Goal: Information Seeking & Learning: Learn about a topic

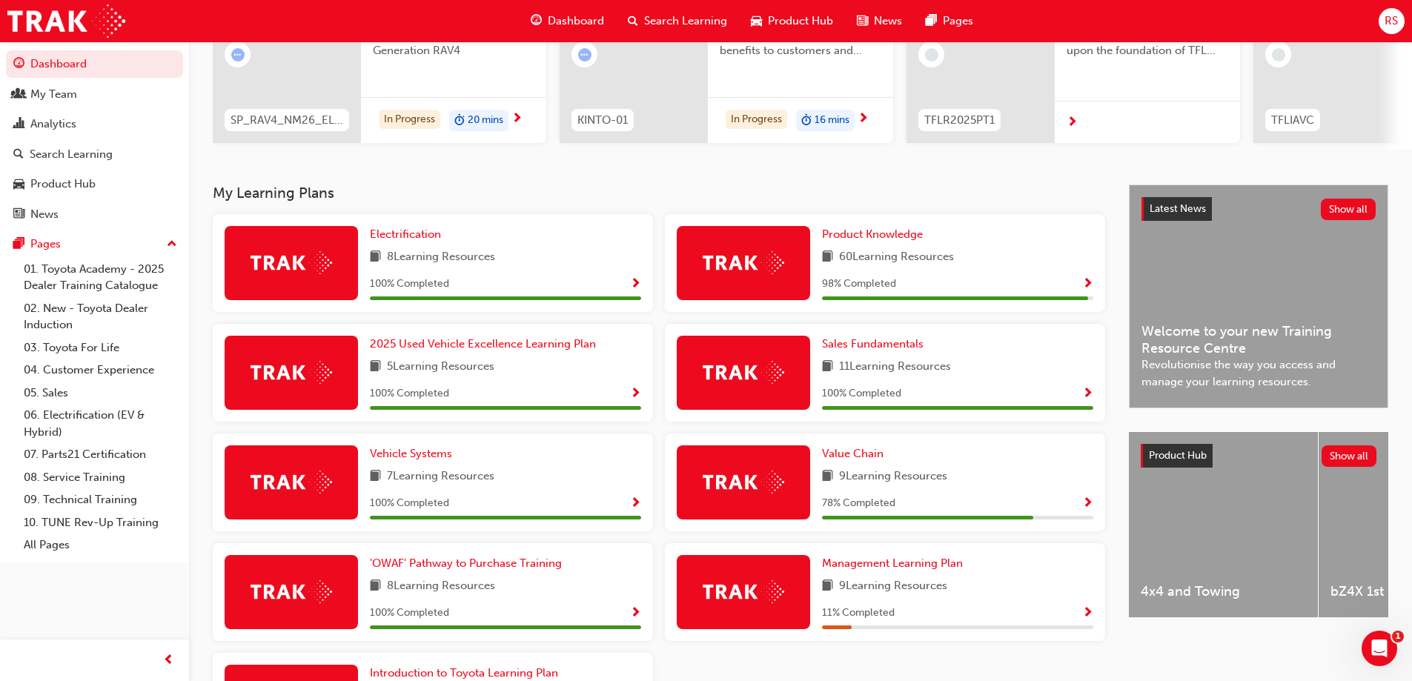
scroll to position [119, 0]
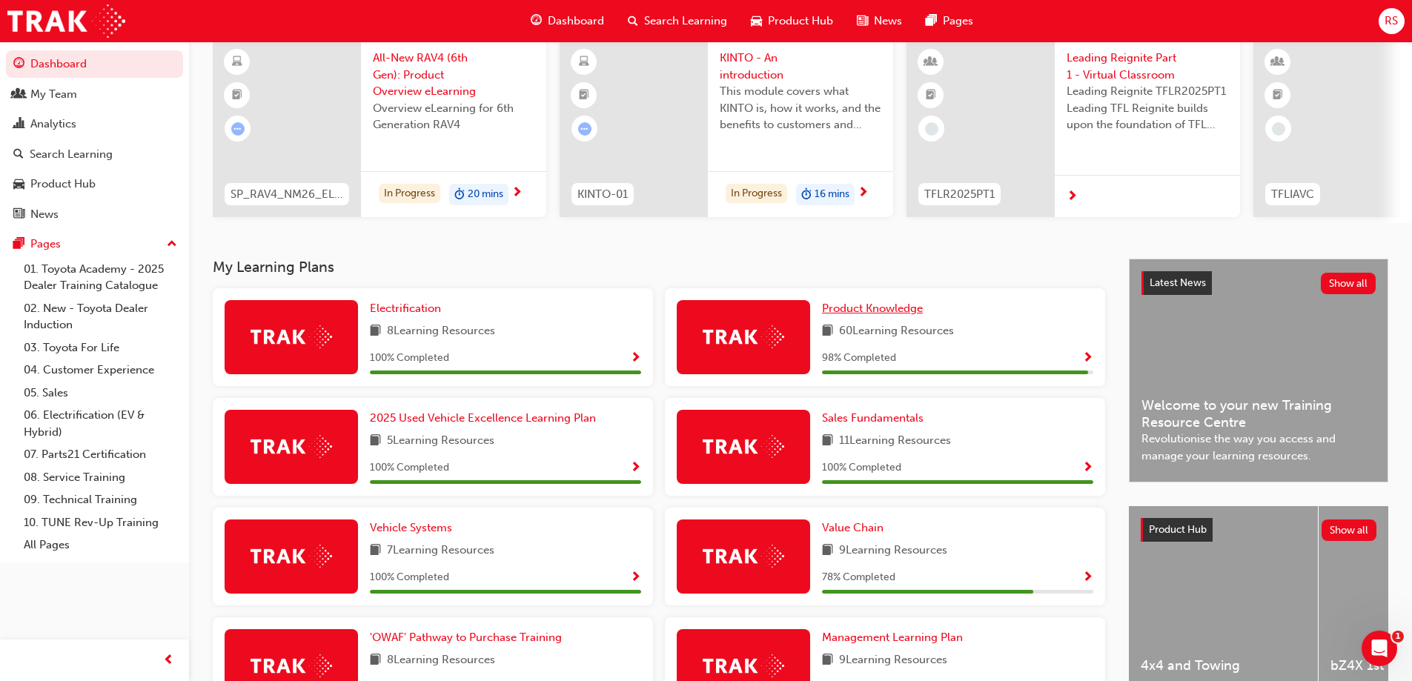
click at [899, 315] on span "Product Knowledge" at bounding box center [872, 308] width 101 height 13
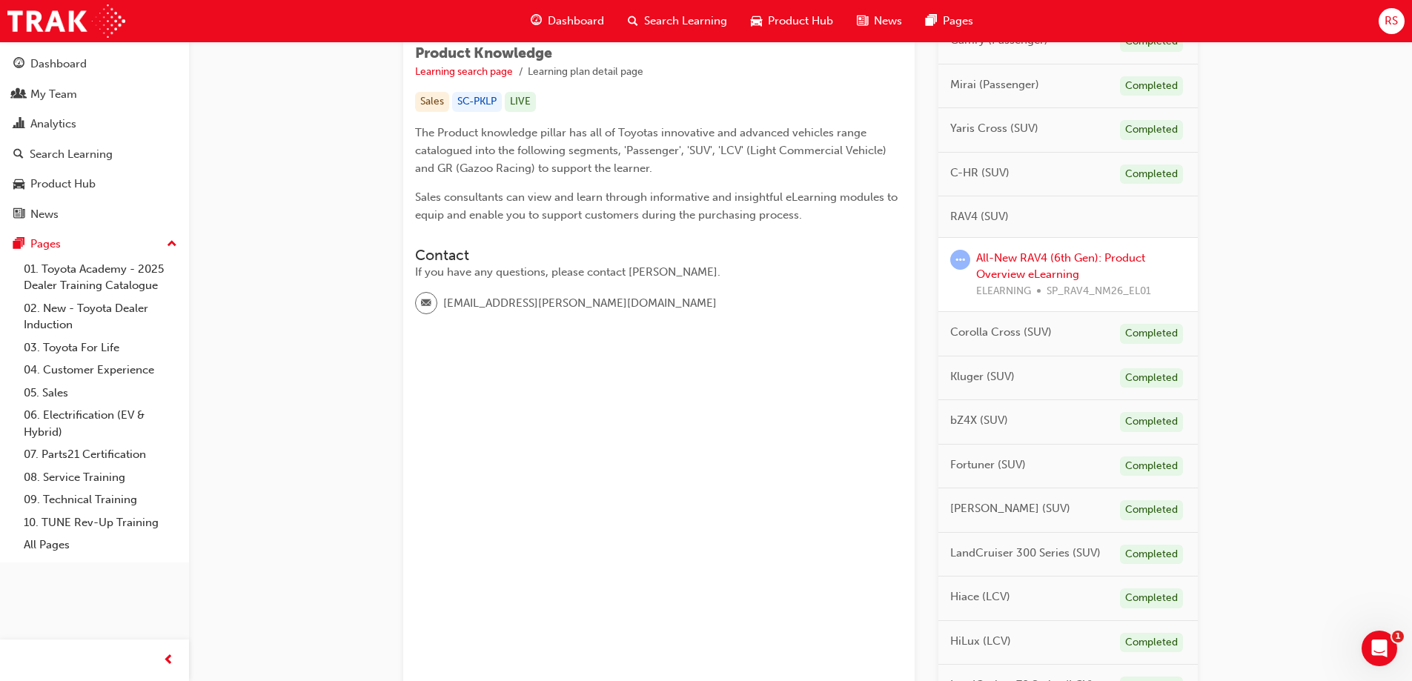
scroll to position [118, 0]
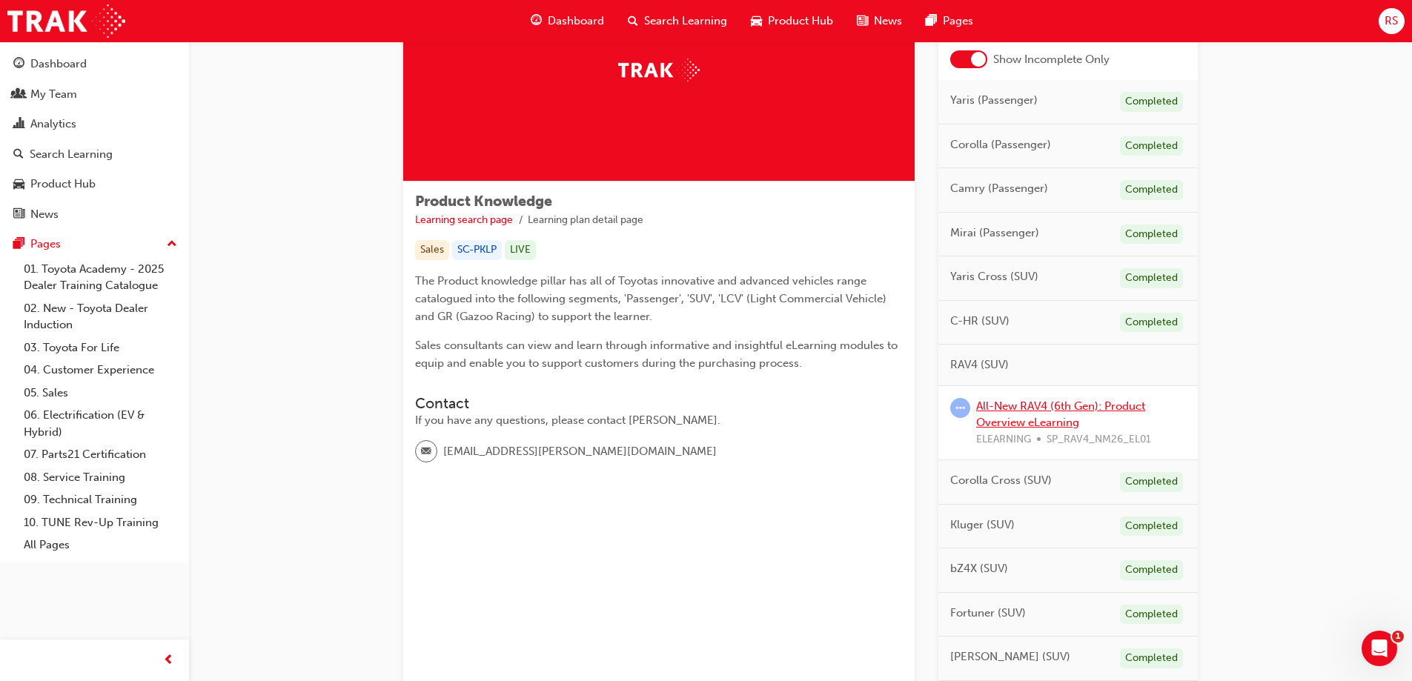
click at [1057, 408] on link "All-New RAV4 (6th Gen): Product Overview eLearning" at bounding box center [1060, 415] width 169 height 30
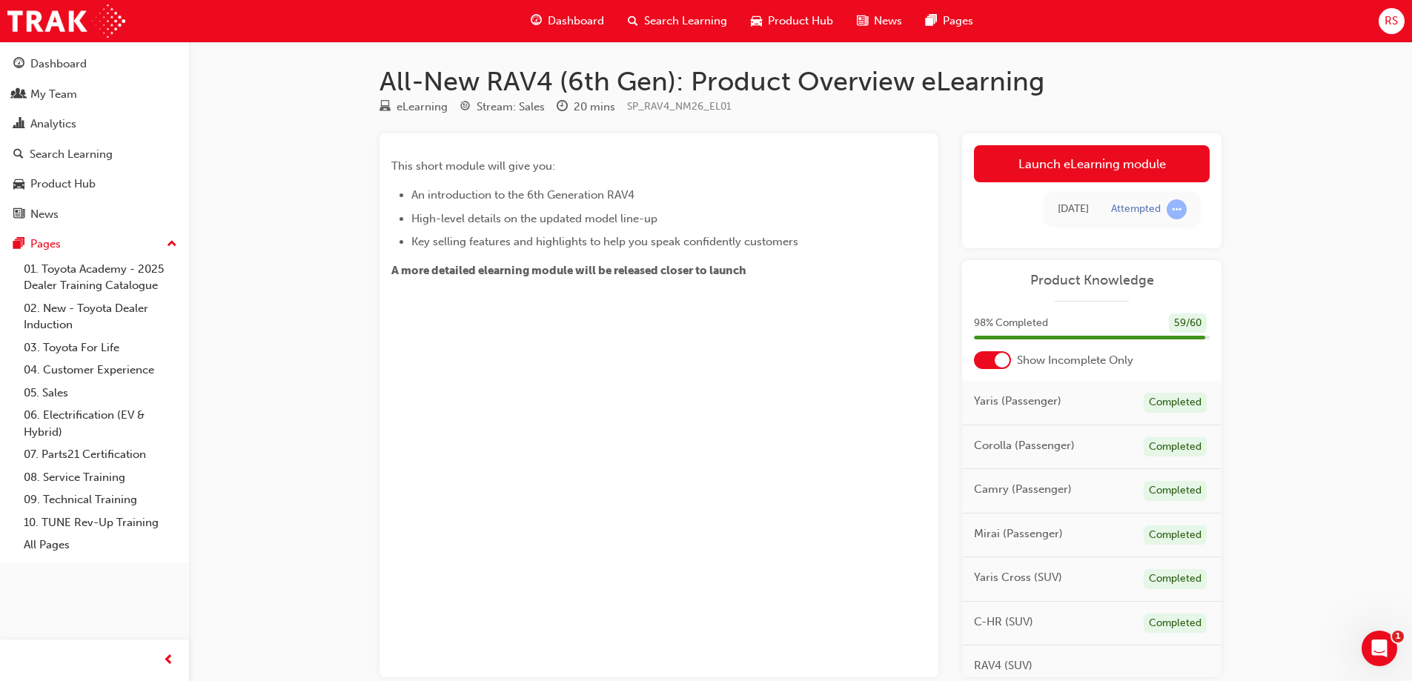
scroll to position [81, 0]
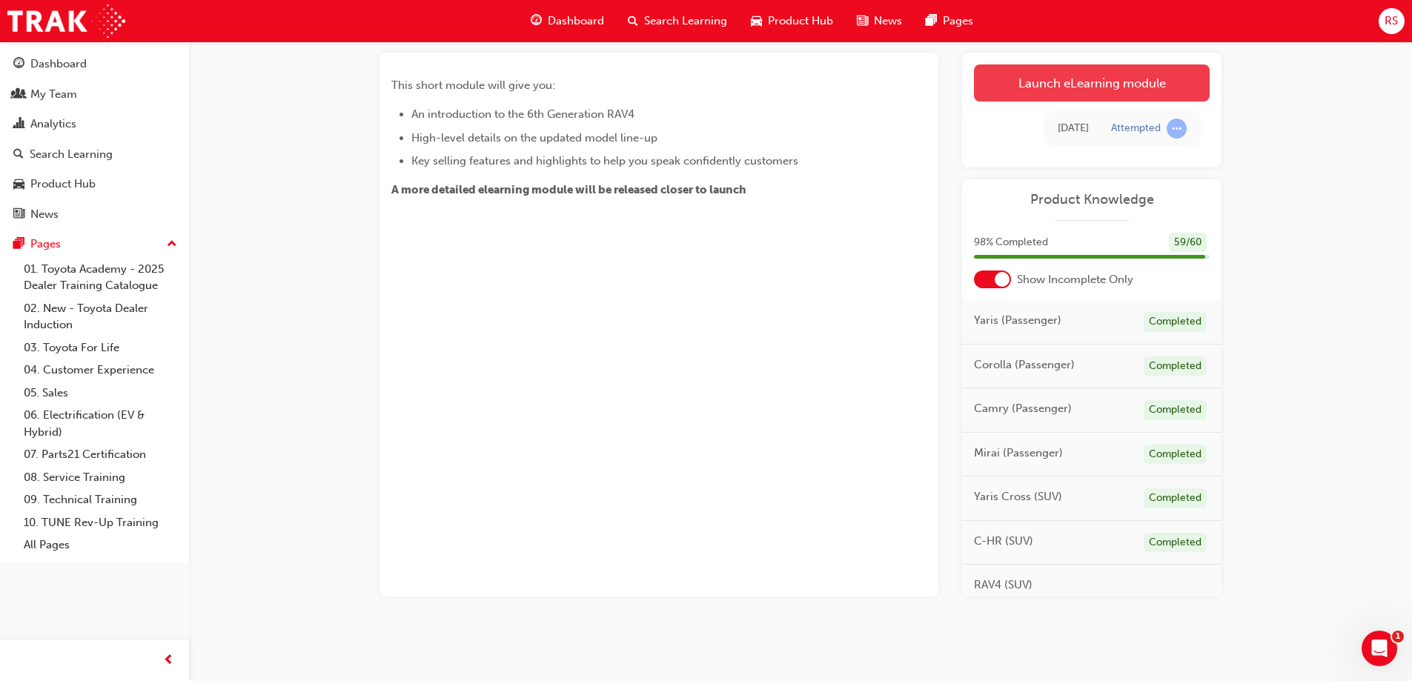
click at [1077, 82] on link "Launch eLearning module" at bounding box center [1092, 83] width 236 height 37
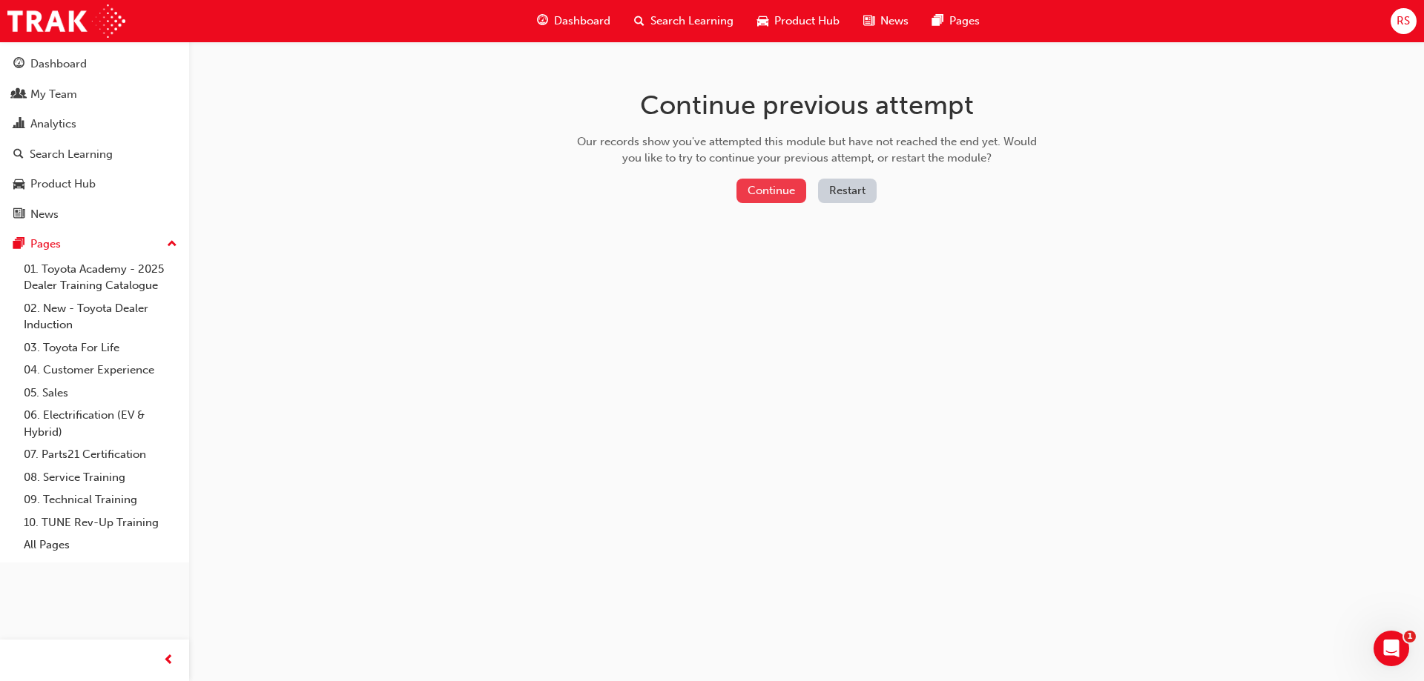
click at [765, 196] on button "Continue" at bounding box center [771, 191] width 70 height 24
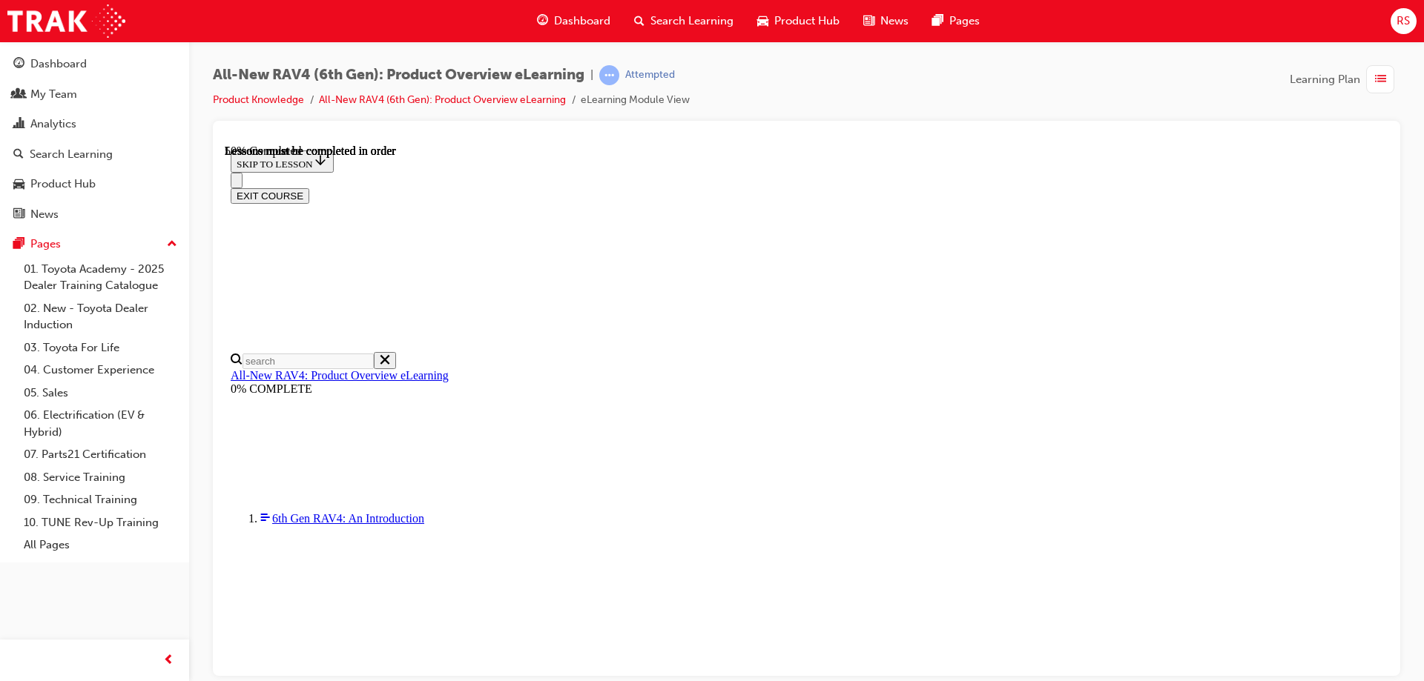
scroll to position [1461, 0]
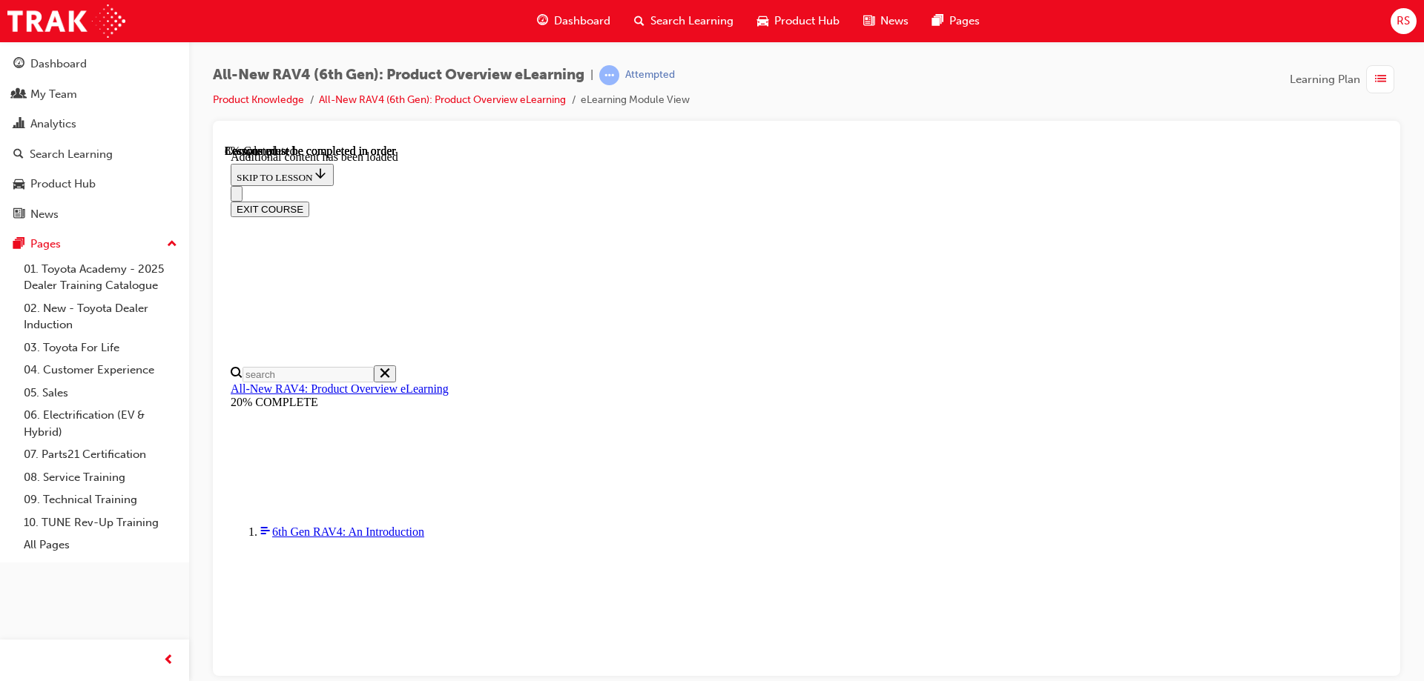
scroll to position [51, 0]
drag, startPoint x: 1051, startPoint y: 302, endPoint x: 1162, endPoint y: 302, distance: 110.5
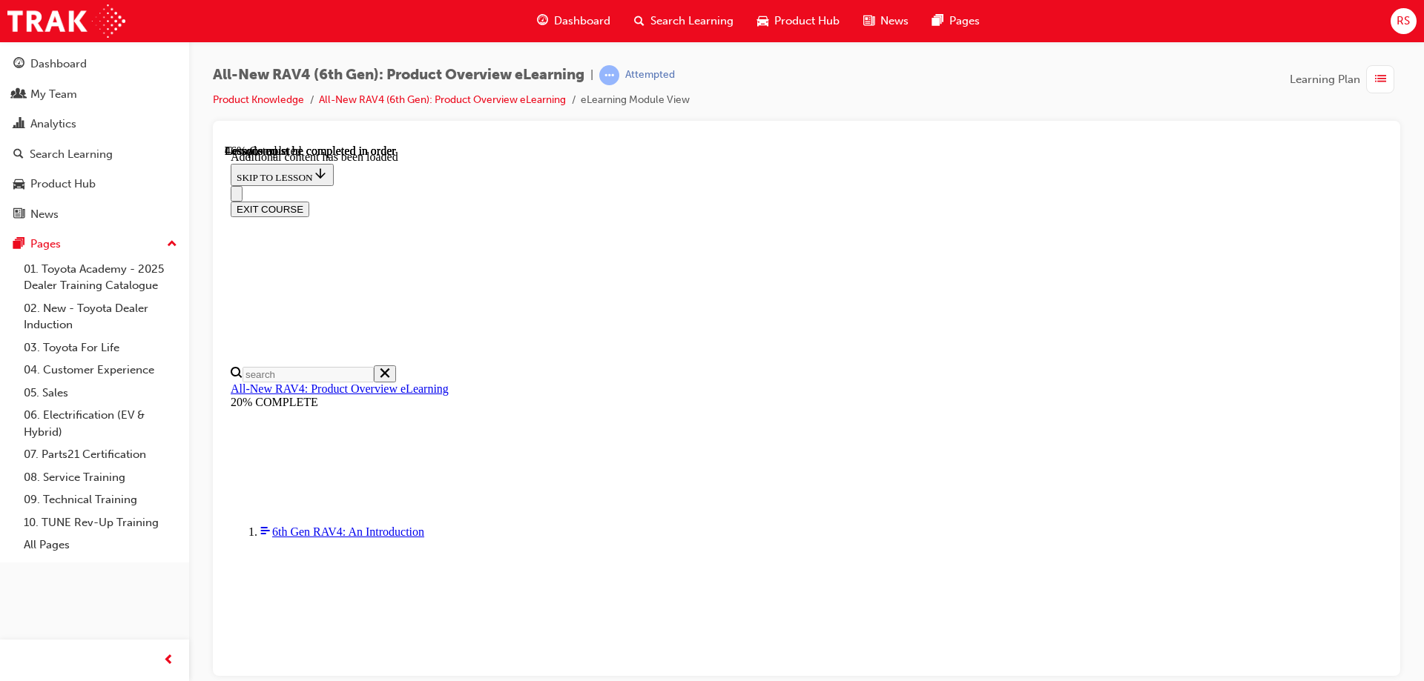
drag, startPoint x: 1062, startPoint y: 299, endPoint x: 1148, endPoint y: 297, distance: 86.0
drag, startPoint x: 1054, startPoint y: 301, endPoint x: 1094, endPoint y: 299, distance: 40.1
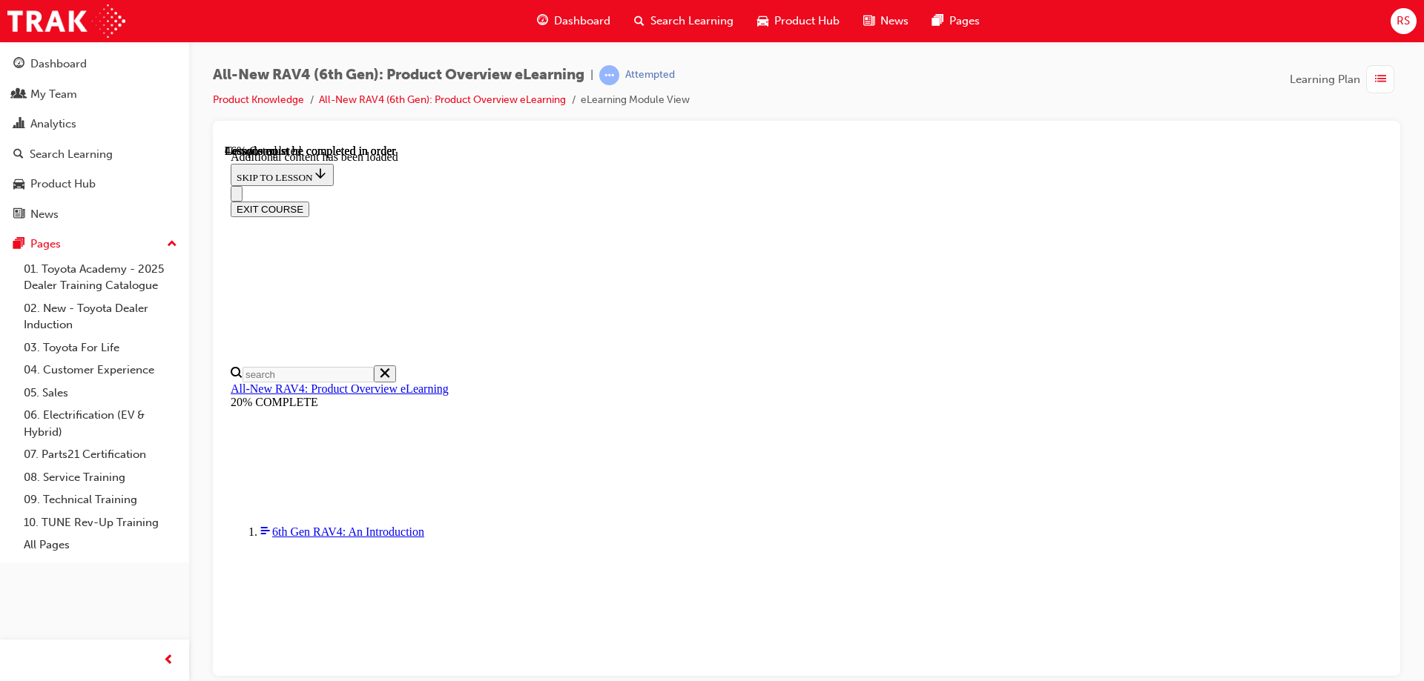
drag, startPoint x: 922, startPoint y: 303, endPoint x: 1022, endPoint y: 306, distance: 100.9
drag, startPoint x: 1060, startPoint y: 297, endPoint x: 1102, endPoint y: 299, distance: 41.5
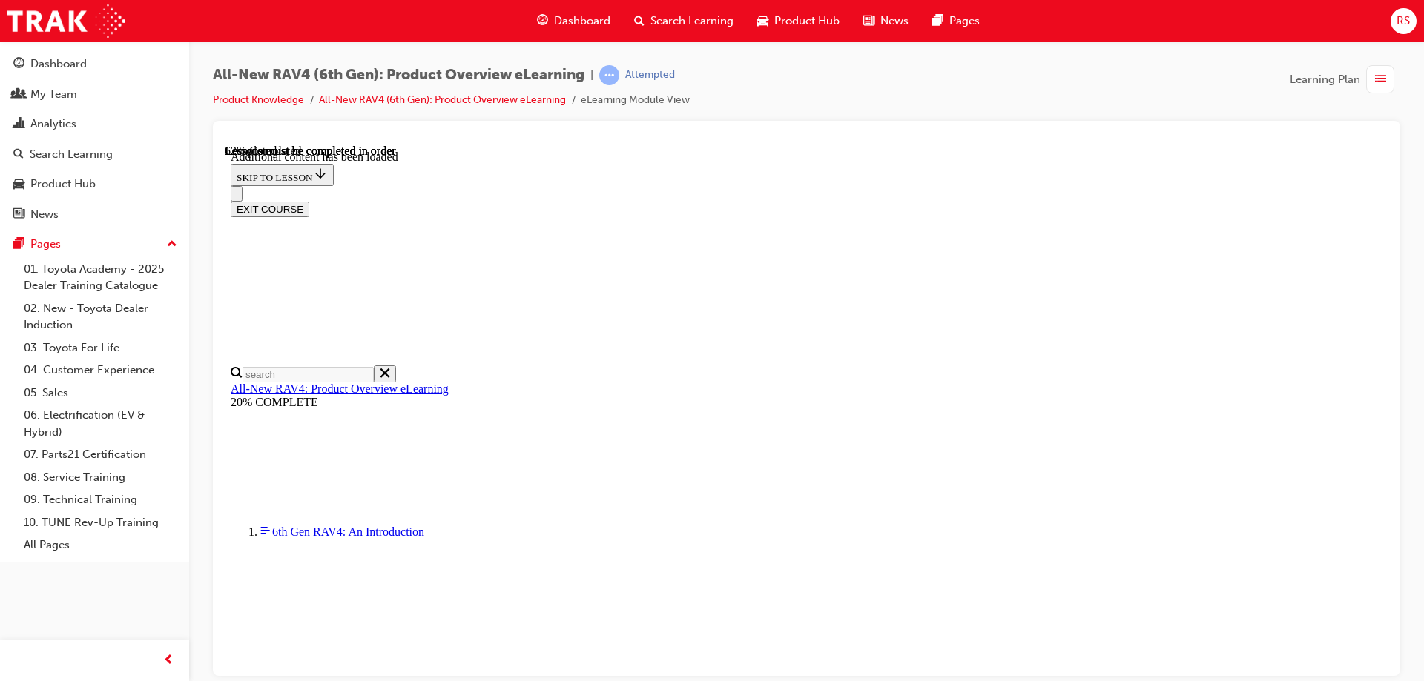
scroll to position [1485, 0]
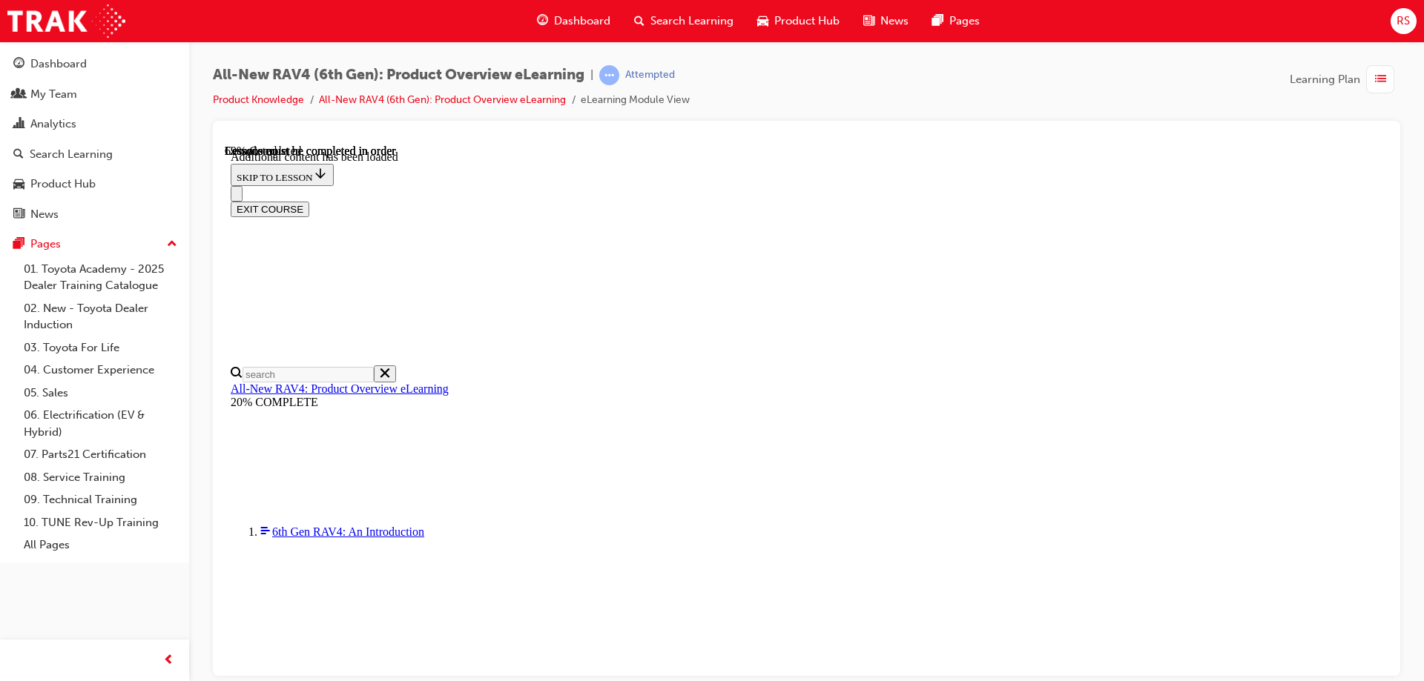
drag, startPoint x: 856, startPoint y: 360, endPoint x: 823, endPoint y: 362, distance: 32.7
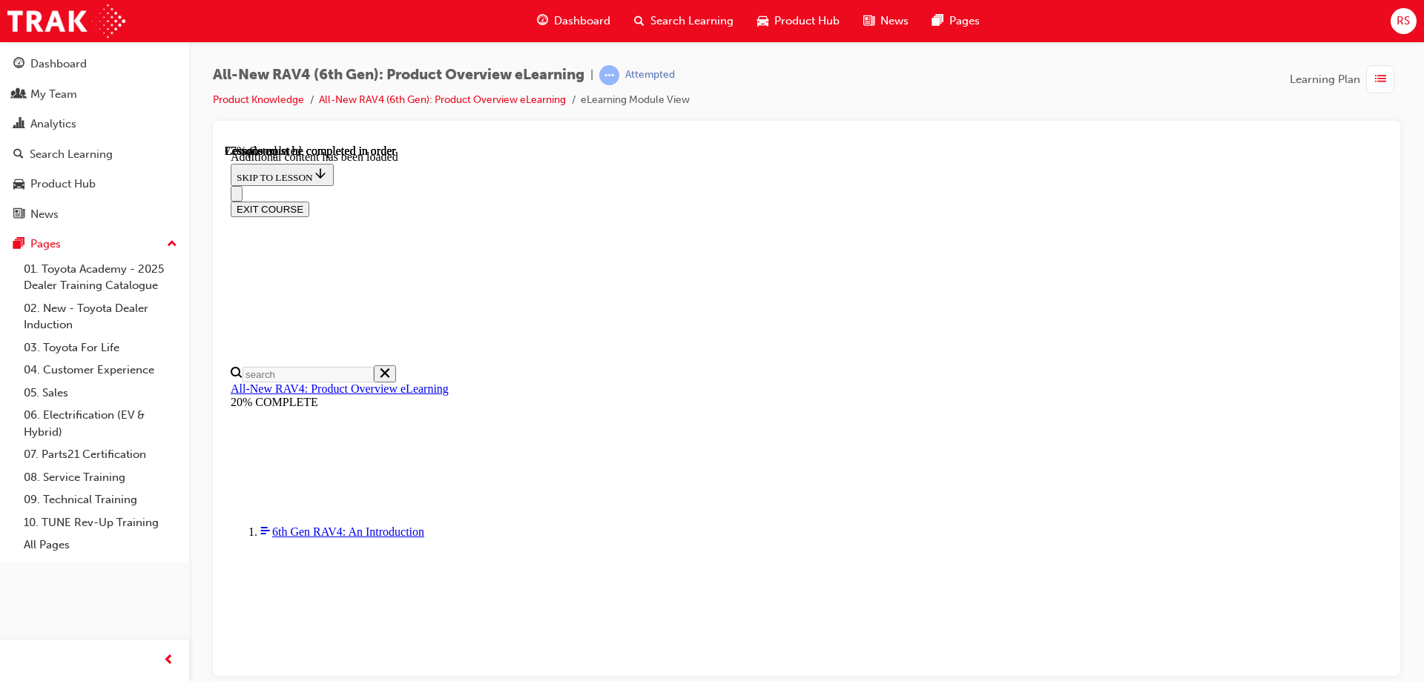
drag, startPoint x: 665, startPoint y: 463, endPoint x: 1035, endPoint y: 454, distance: 370.1
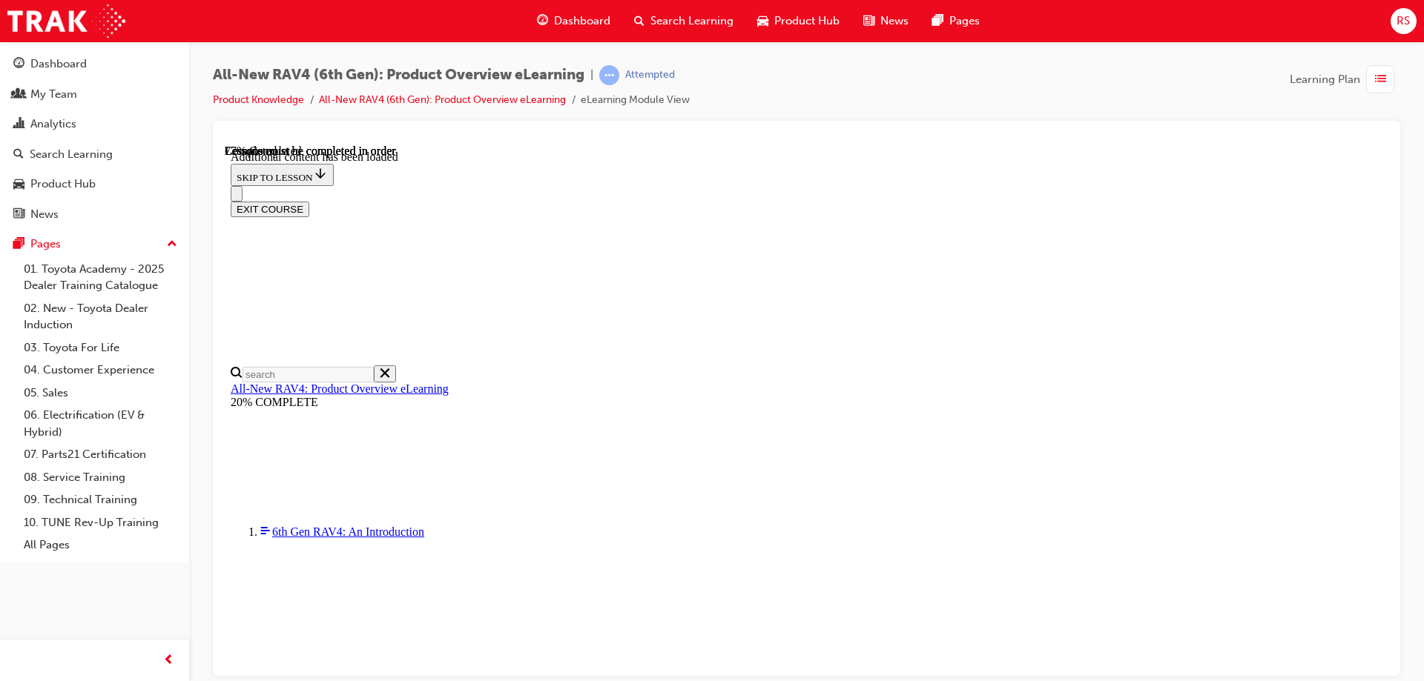
drag, startPoint x: 708, startPoint y: 457, endPoint x: 1035, endPoint y: 458, distance: 327.0
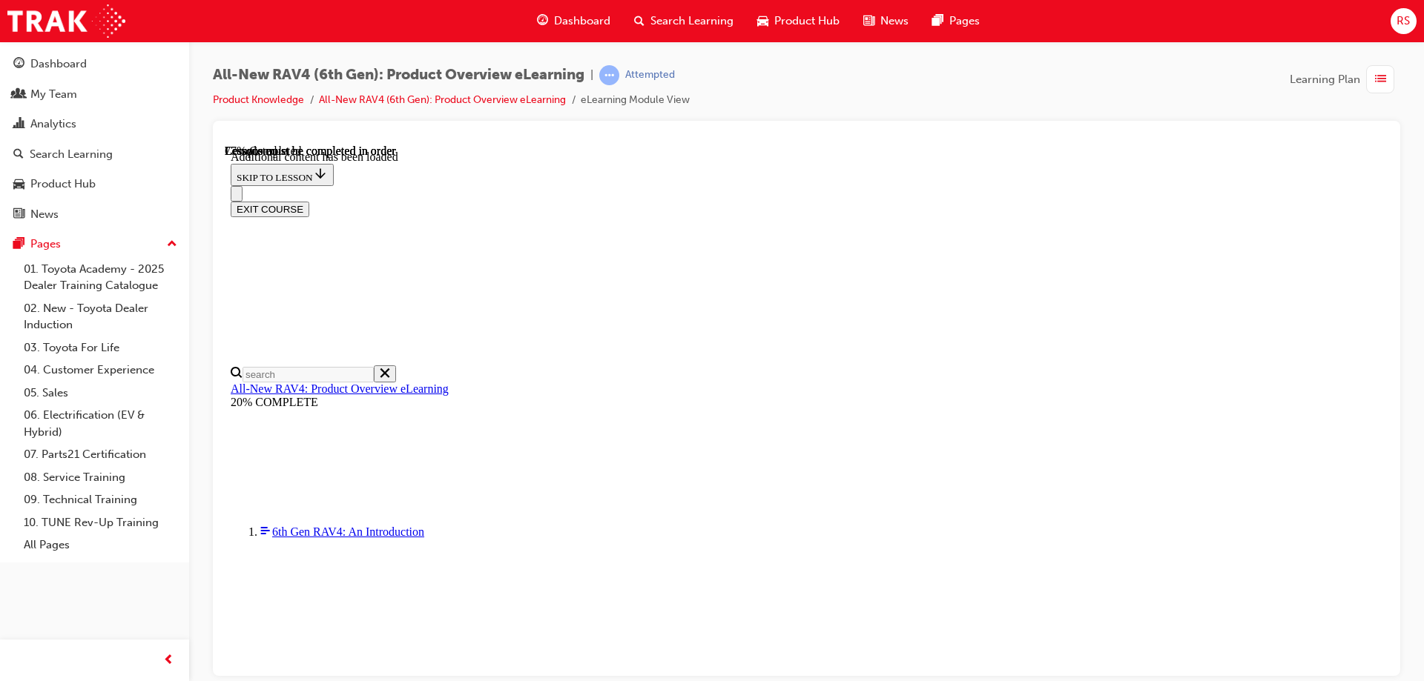
drag, startPoint x: 667, startPoint y: 493, endPoint x: 753, endPoint y: 483, distance: 86.6
drag, startPoint x: 882, startPoint y: 492, endPoint x: 936, endPoint y: 486, distance: 55.2
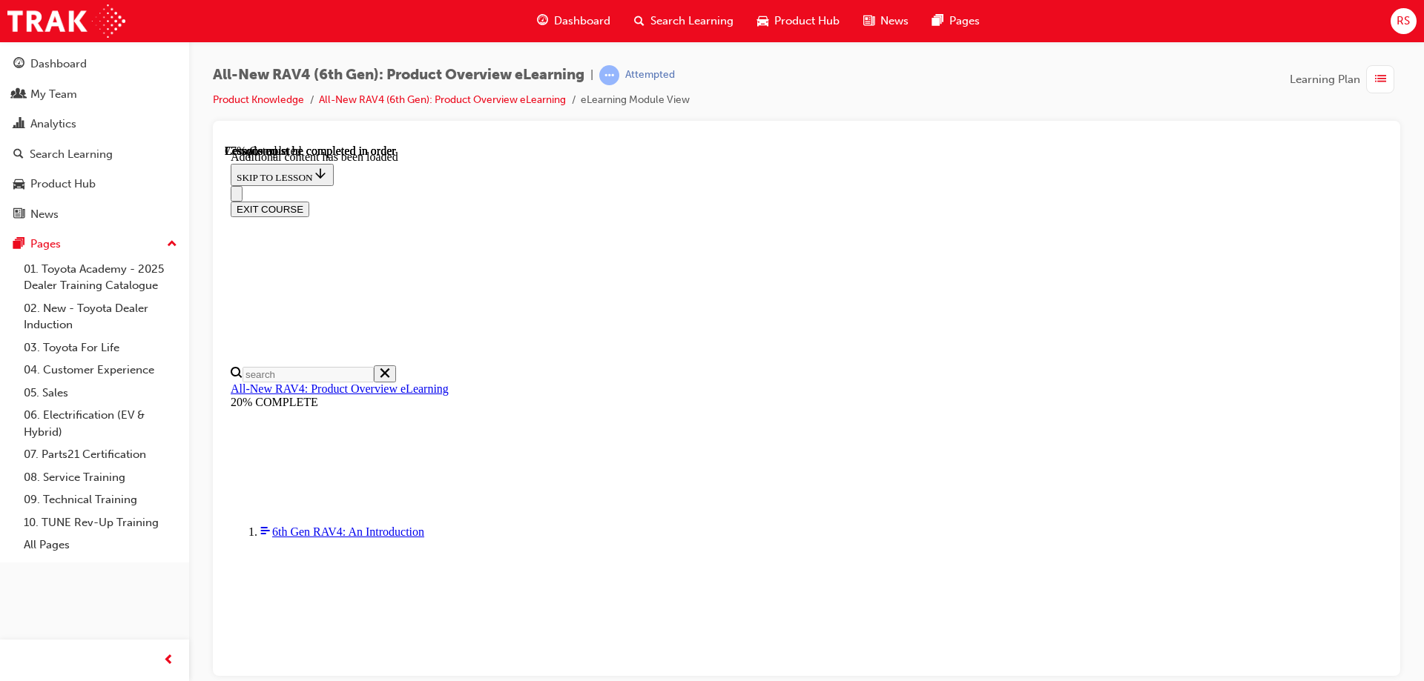
drag, startPoint x: 675, startPoint y: 462, endPoint x: 973, endPoint y: 453, distance: 298.9
drag, startPoint x: 669, startPoint y: 509, endPoint x: 783, endPoint y: 509, distance: 114.2
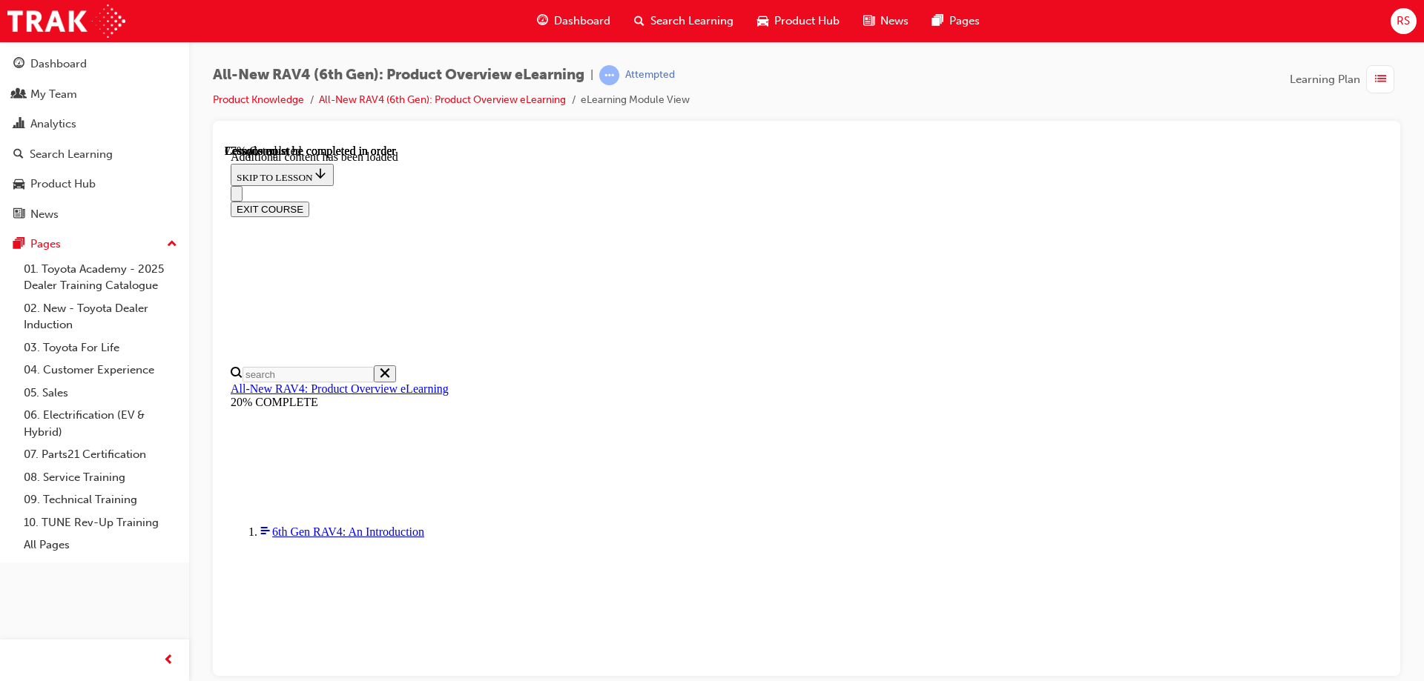
drag, startPoint x: 668, startPoint y: 490, endPoint x: 708, endPoint y: 488, distance: 40.1
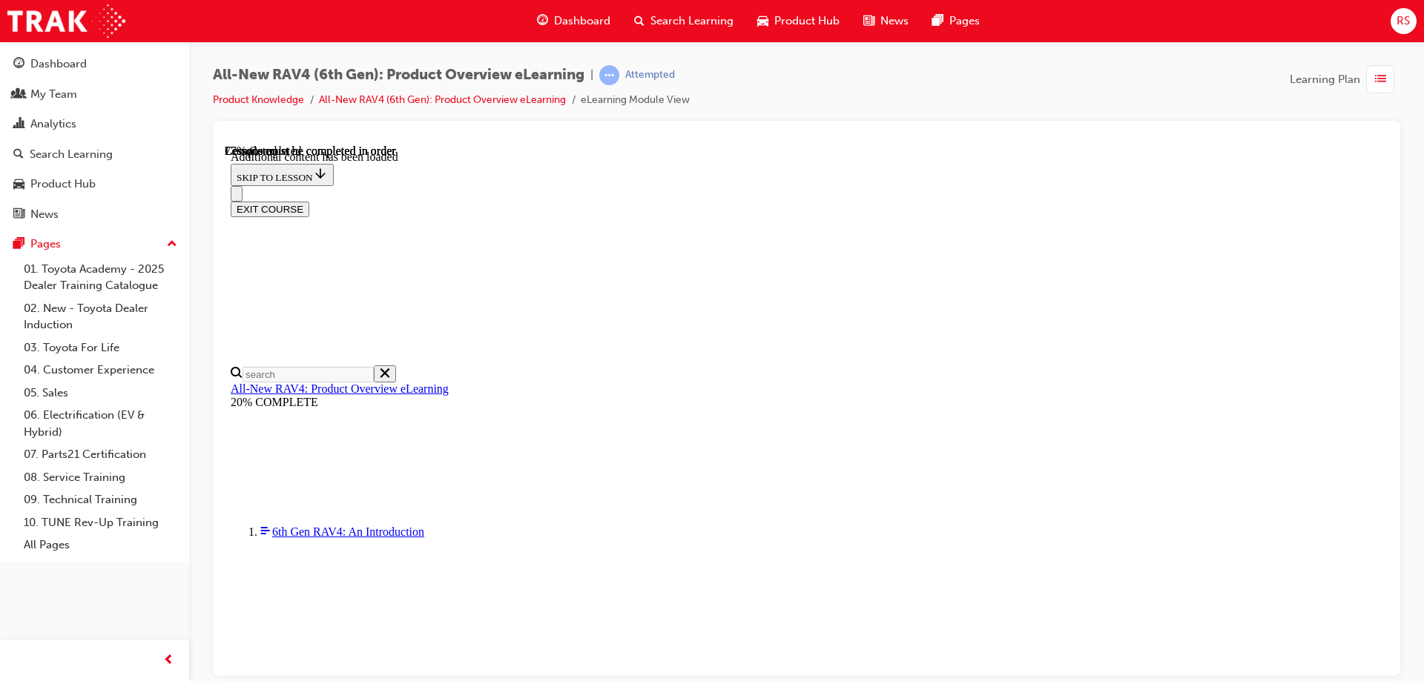
scroll to position [0, 214]
drag, startPoint x: 676, startPoint y: 348, endPoint x: 819, endPoint y: 339, distance: 143.4
drag, startPoint x: 658, startPoint y: 408, endPoint x: 782, endPoint y: 401, distance: 124.0
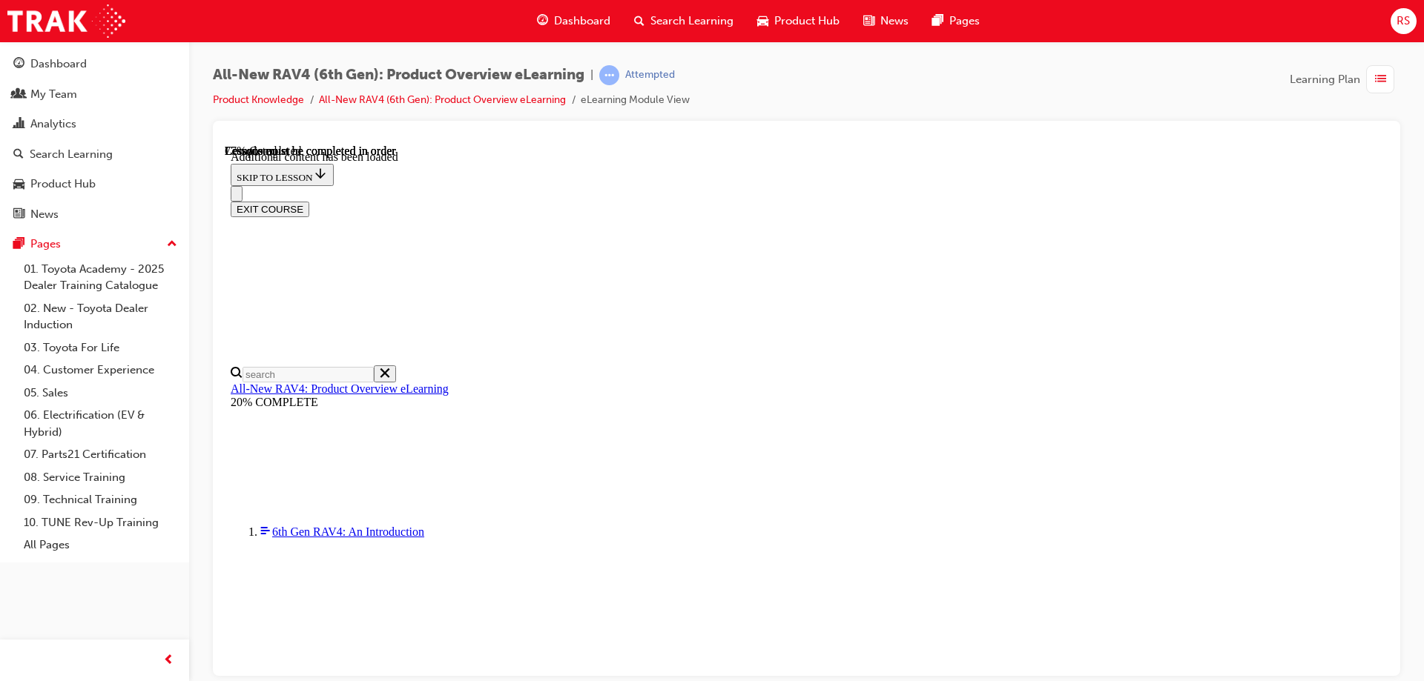
drag, startPoint x: 753, startPoint y: 486, endPoint x: 777, endPoint y: 486, distance: 23.7
drag, startPoint x: 680, startPoint y: 494, endPoint x: 722, endPoint y: 491, distance: 42.4
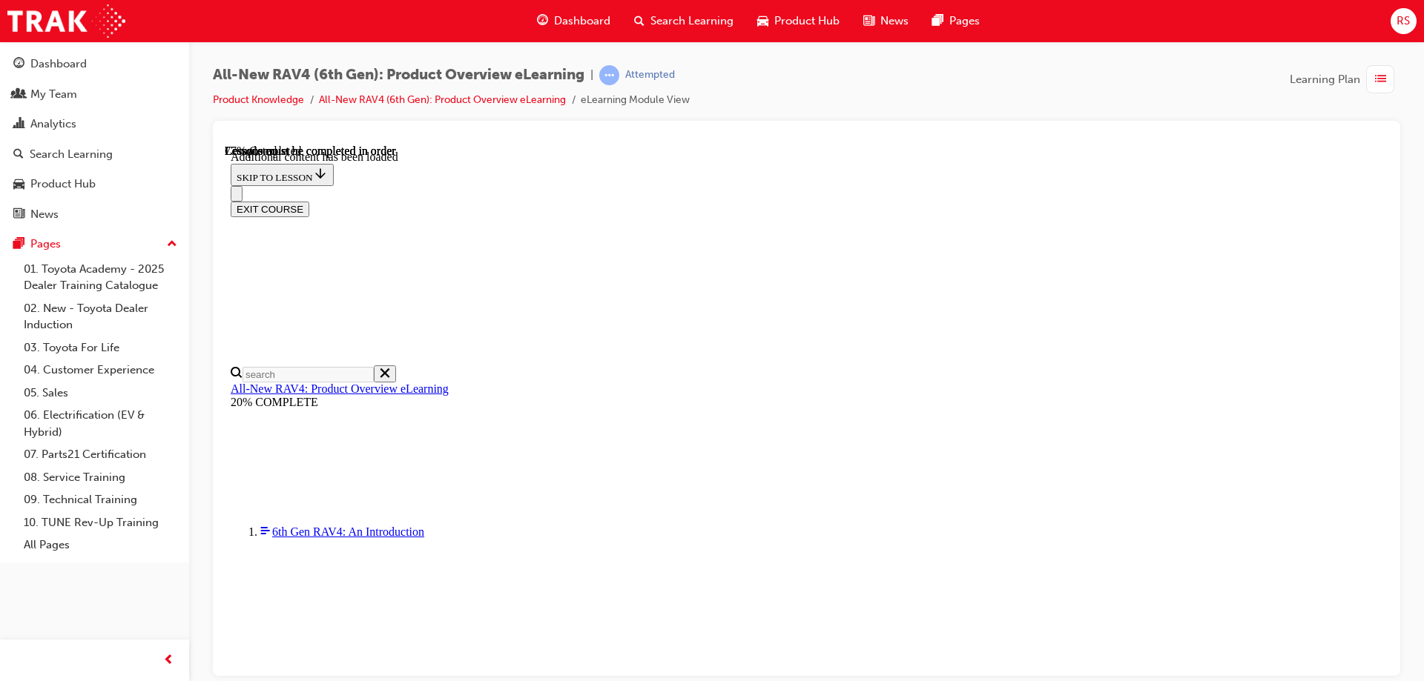
drag, startPoint x: 745, startPoint y: 487, endPoint x: 798, endPoint y: 479, distance: 53.3
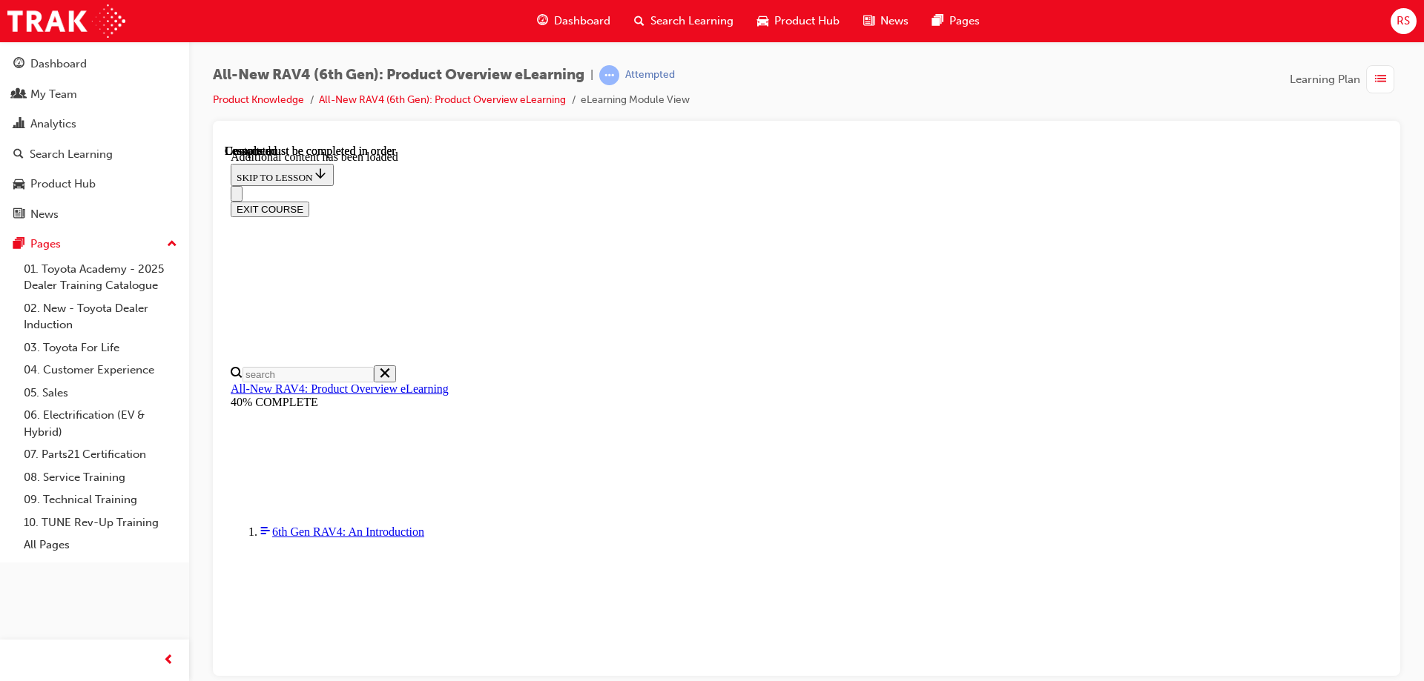
scroll to position [2720, 0]
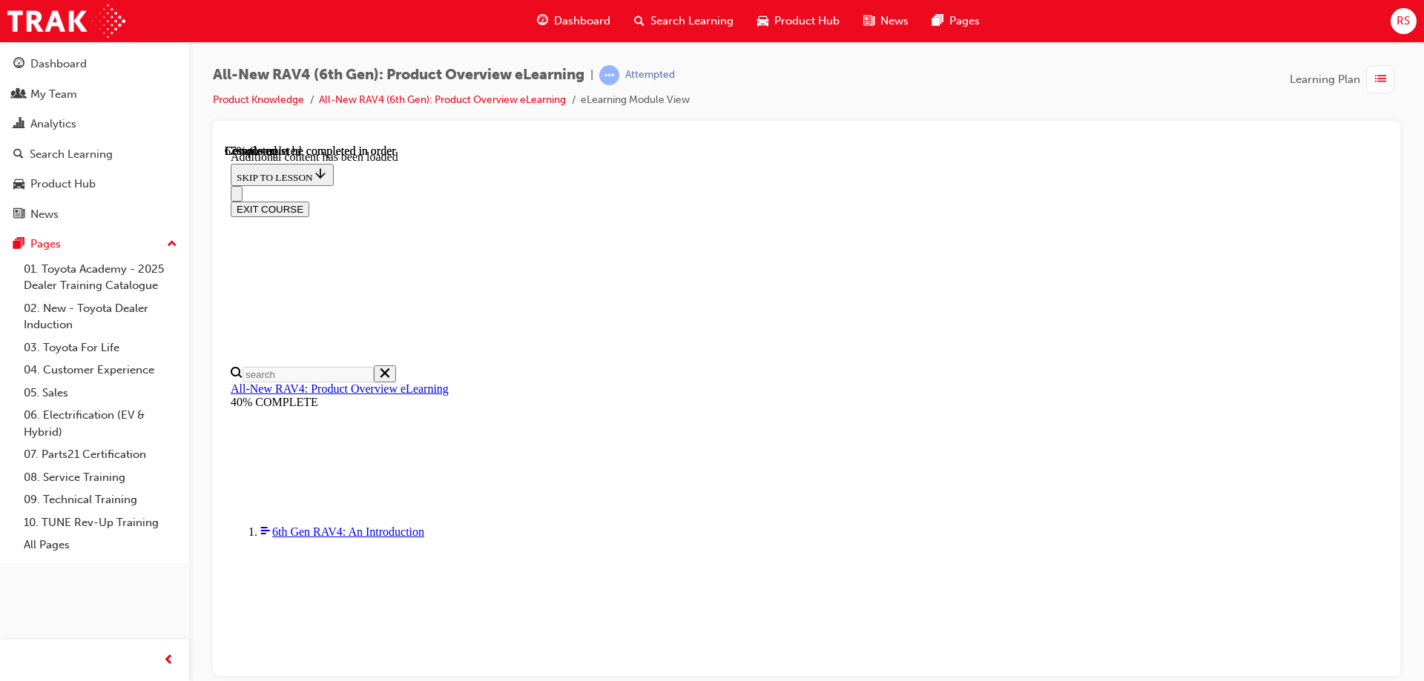
scroll to position [425, 0]
drag, startPoint x: 623, startPoint y: 176, endPoint x: 839, endPoint y: 180, distance: 215.8
drag, startPoint x: 889, startPoint y: 179, endPoint x: 863, endPoint y: 190, distance: 27.9
